Goal: Task Accomplishment & Management: Manage account settings

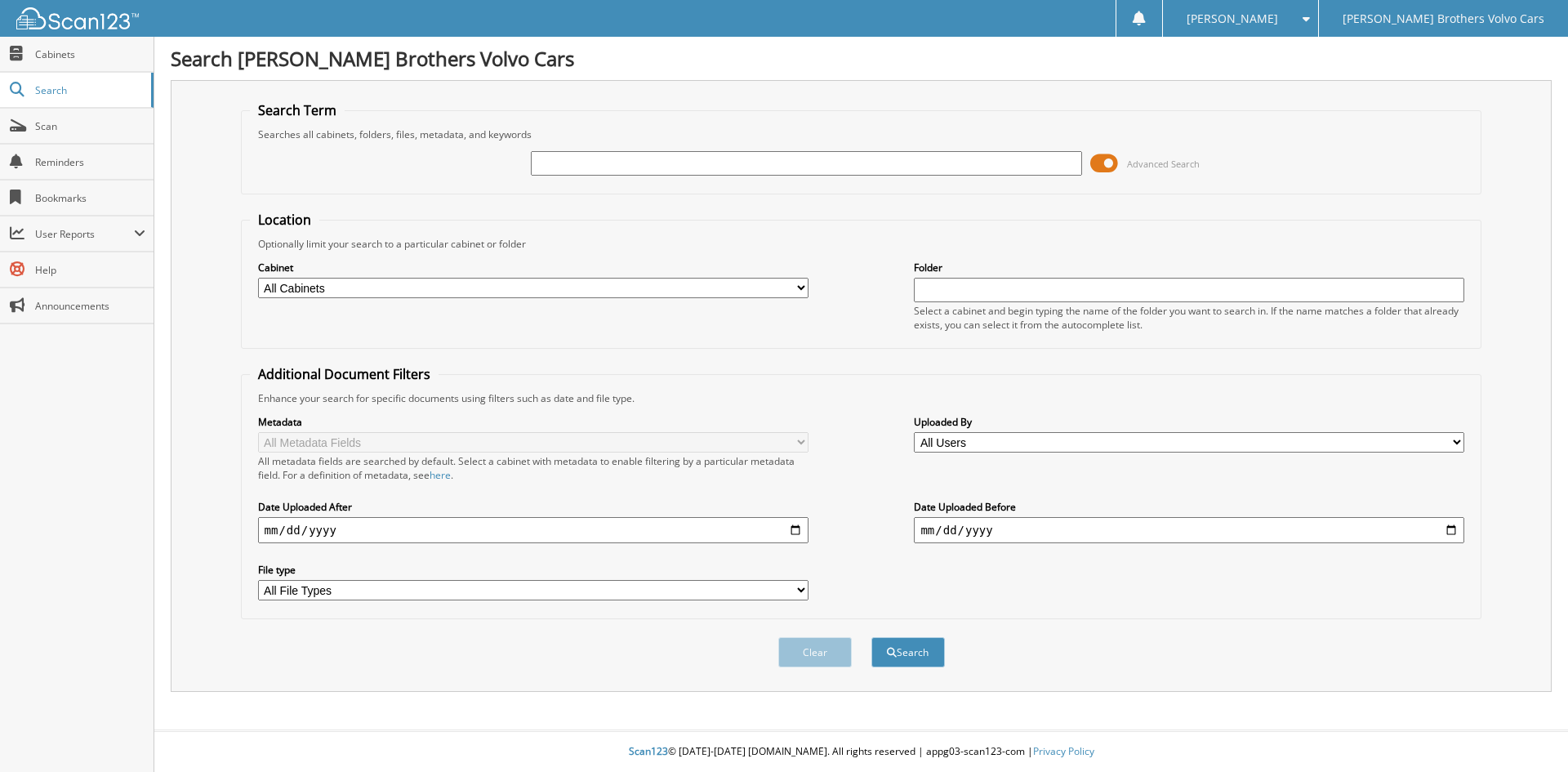
click at [1103, 159] on span at bounding box center [1103, 163] width 28 height 25
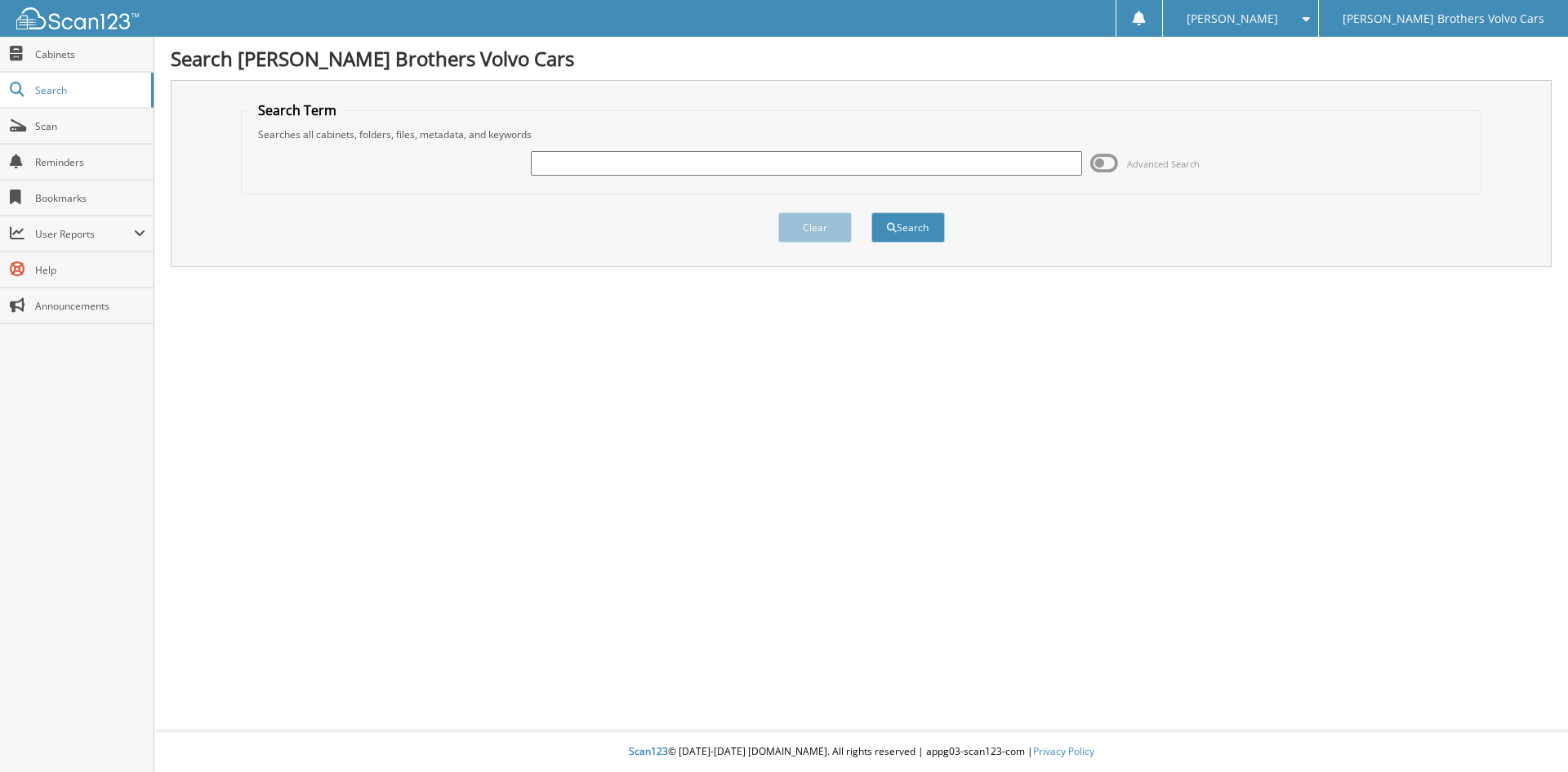
click at [1310, 13] on span at bounding box center [1302, 18] width 16 height 11
click at [1305, 53] on link "Settings" at bounding box center [1240, 50] width 154 height 28
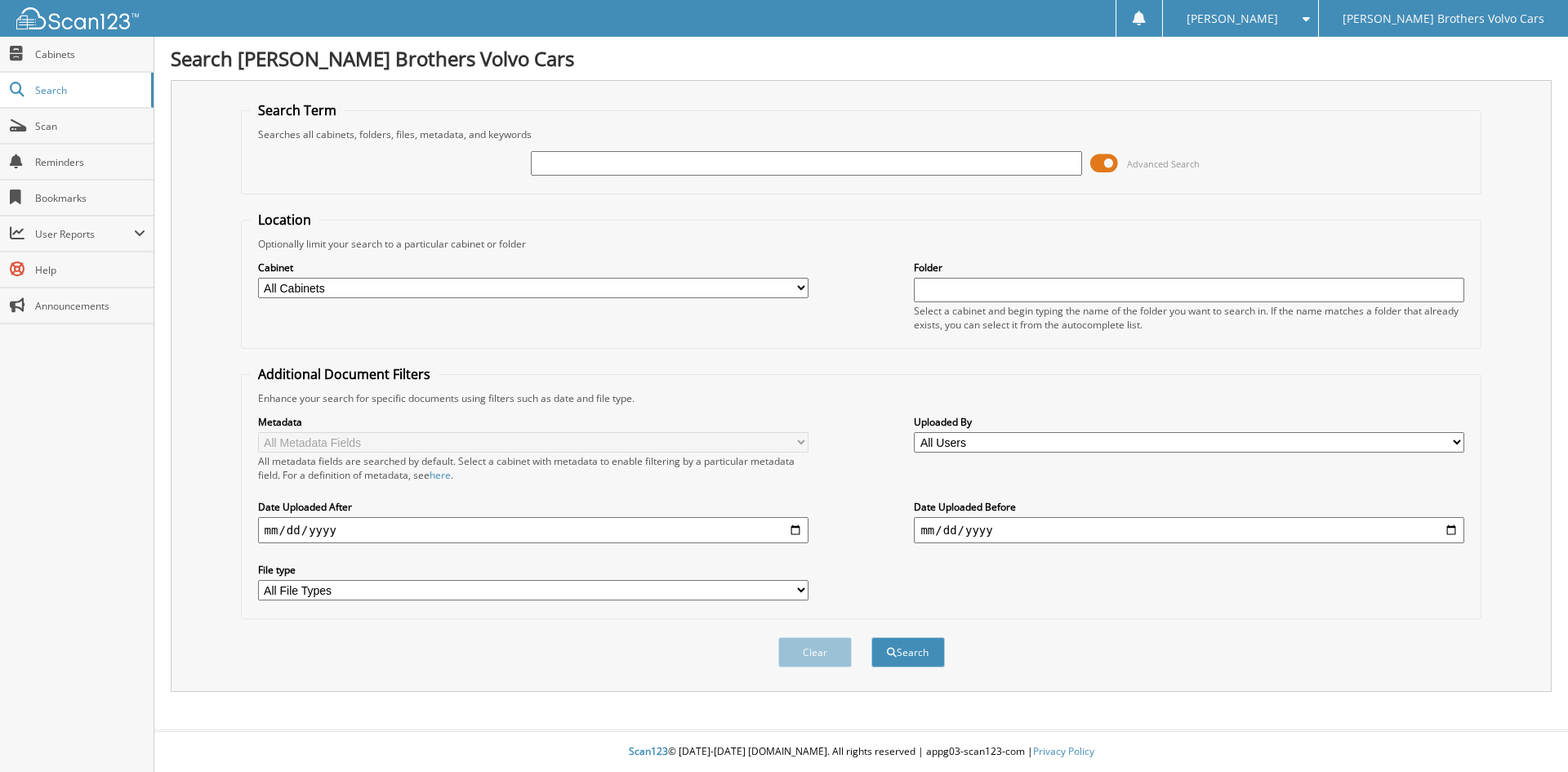
click at [1105, 164] on span at bounding box center [1103, 163] width 28 height 25
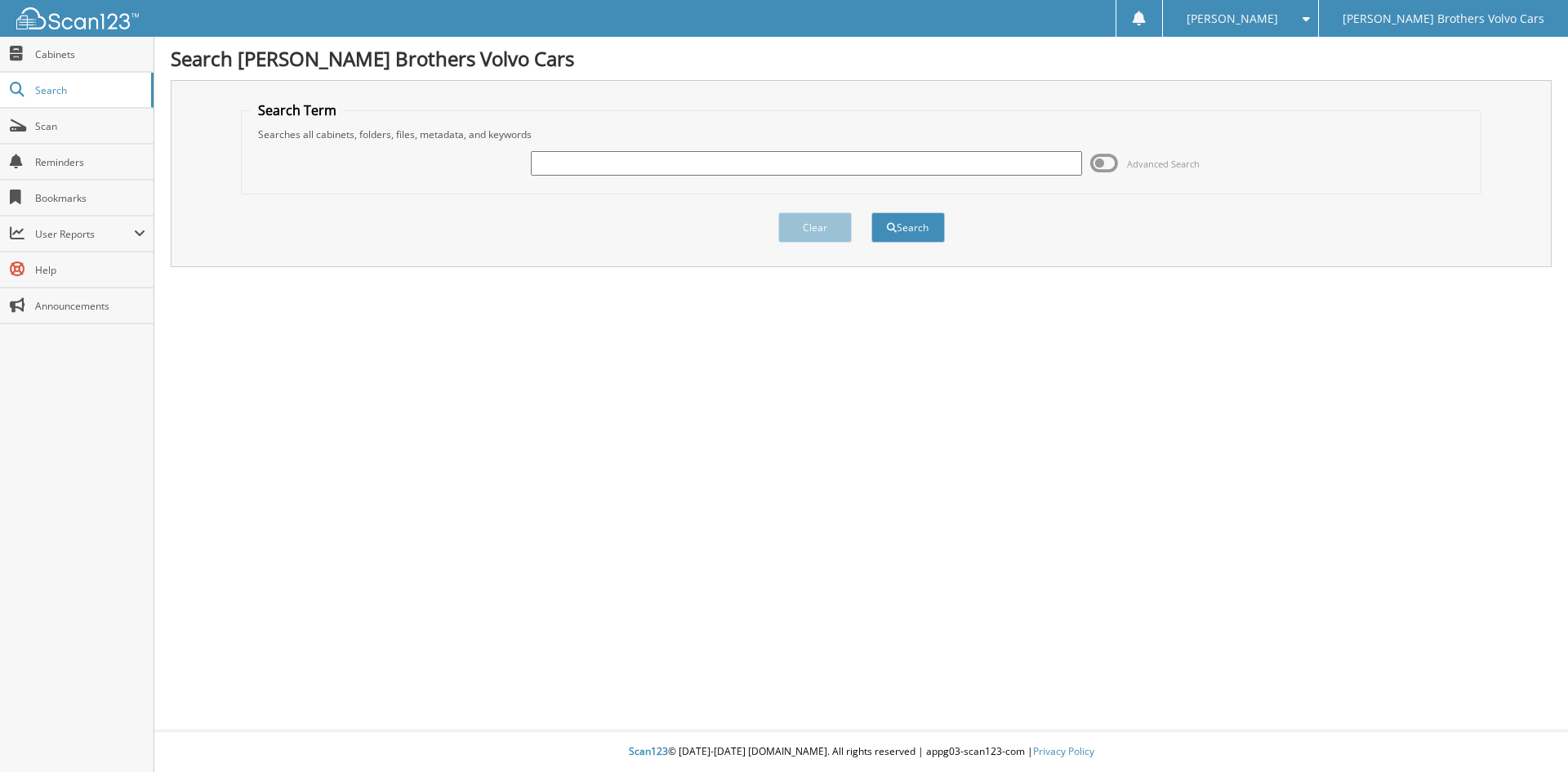
click at [944, 375] on div "Search [PERSON_NAME] Brothers Volvo Cars Search Term Searches all cabinets, fol…" at bounding box center [861, 386] width 1414 height 772
